Goal: Task Accomplishment & Management: Use online tool/utility

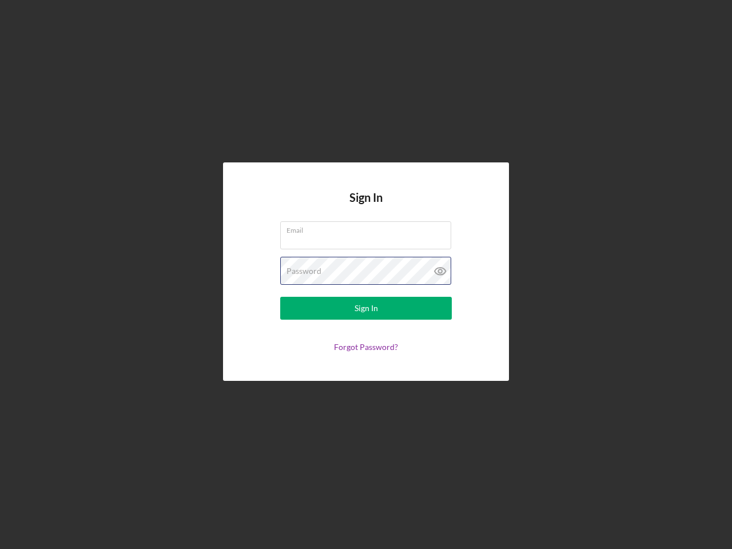
click at [366, 274] on div "Password" at bounding box center [366, 271] width 172 height 29
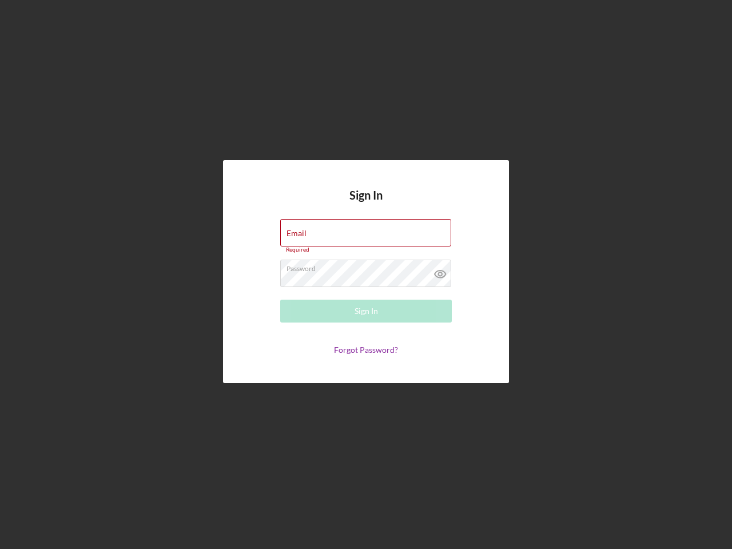
click at [440, 271] on icon at bounding box center [440, 274] width 29 height 29
